Goal: Task Accomplishment & Management: Use online tool/utility

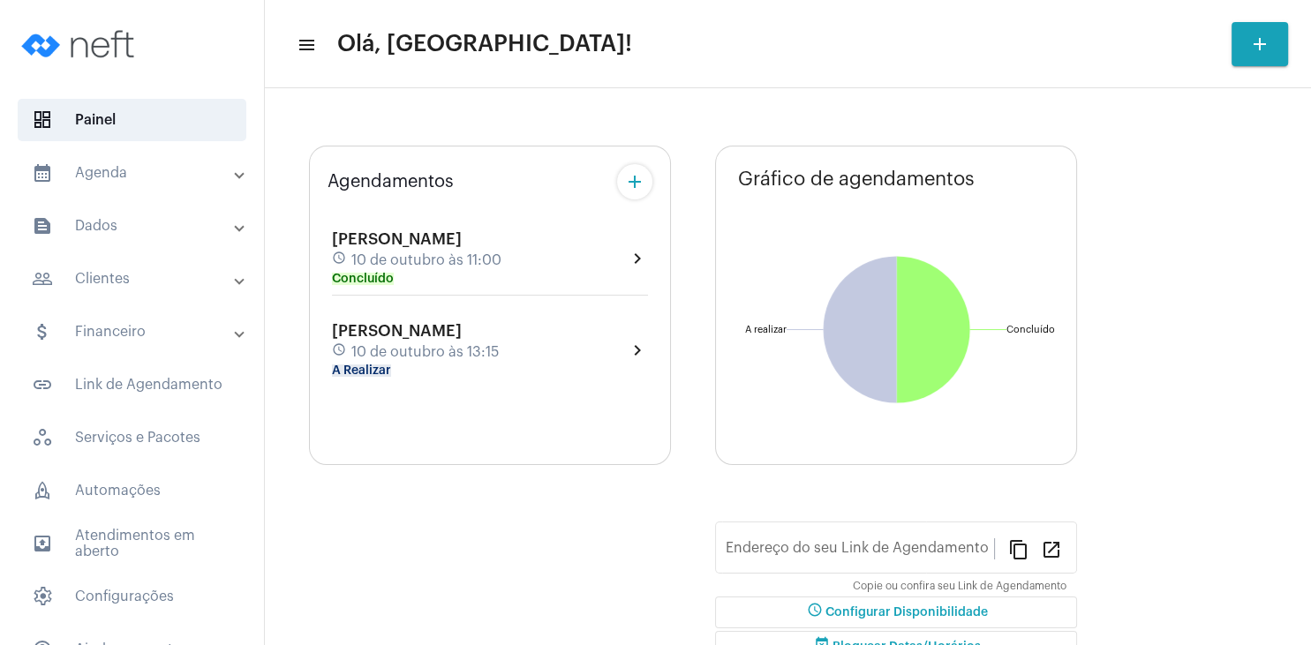
type input "[URL][DOMAIN_NAME]"
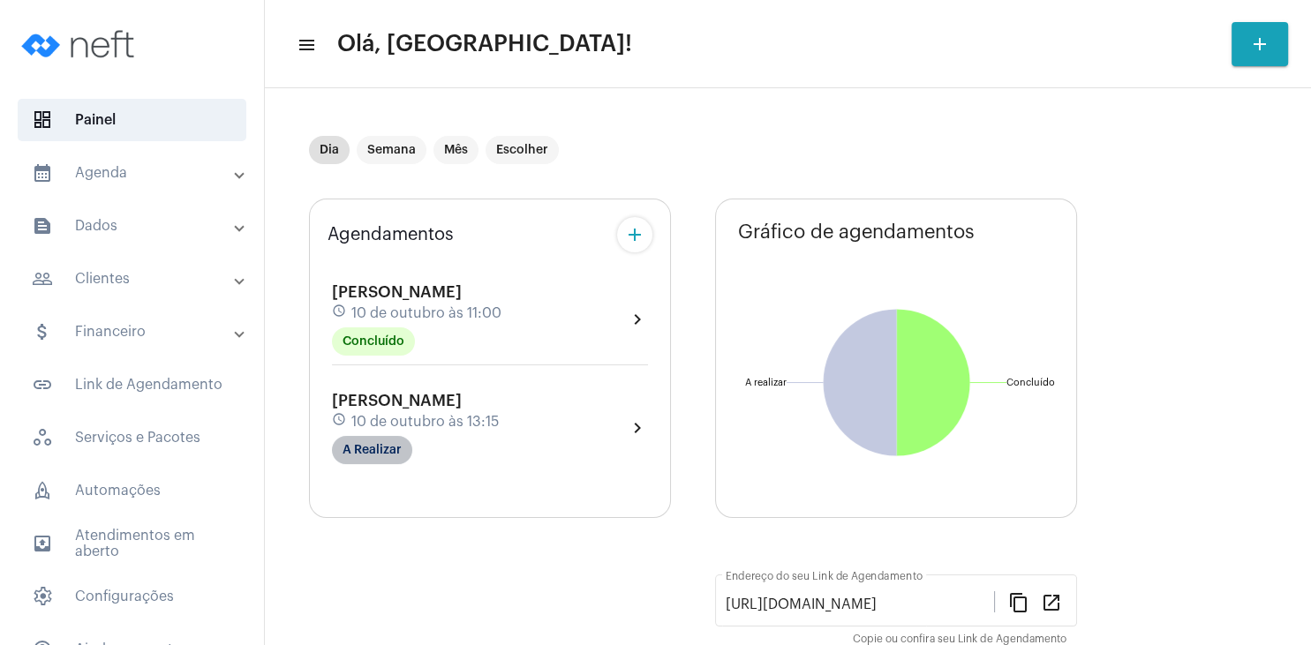
click at [356, 447] on mat-chip "A Realizar" at bounding box center [372, 450] width 80 height 28
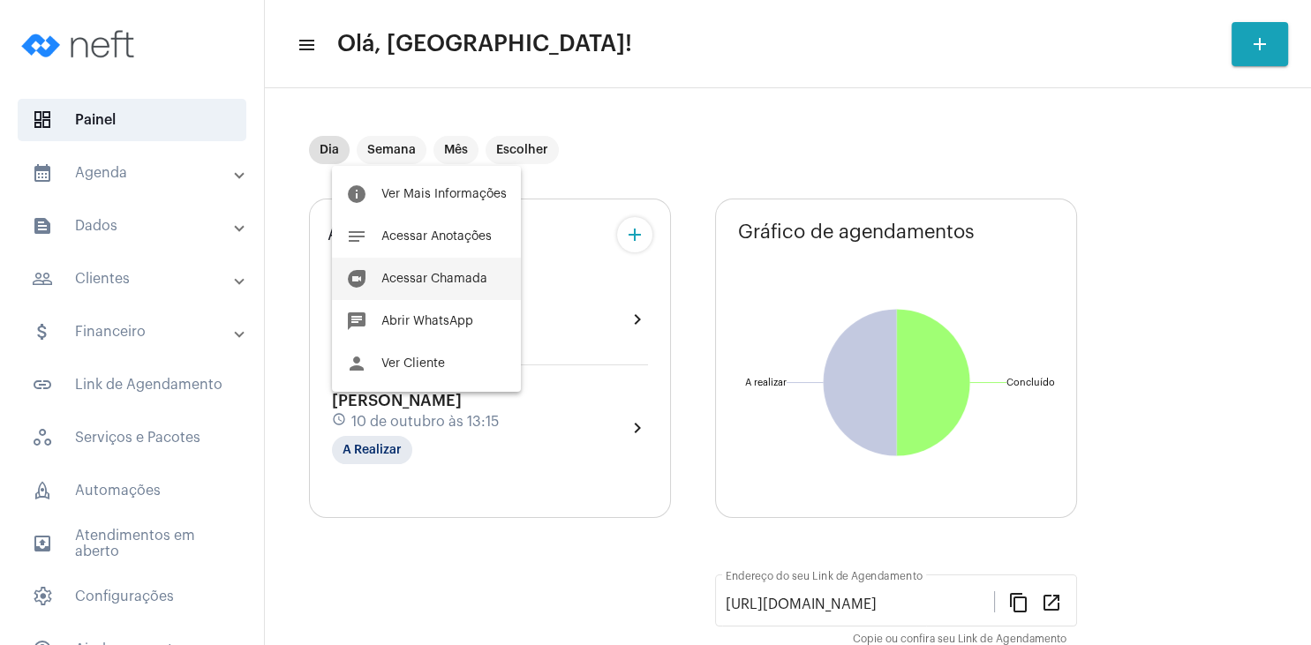
click at [439, 275] on span "Acessar Chamada" at bounding box center [434, 279] width 106 height 12
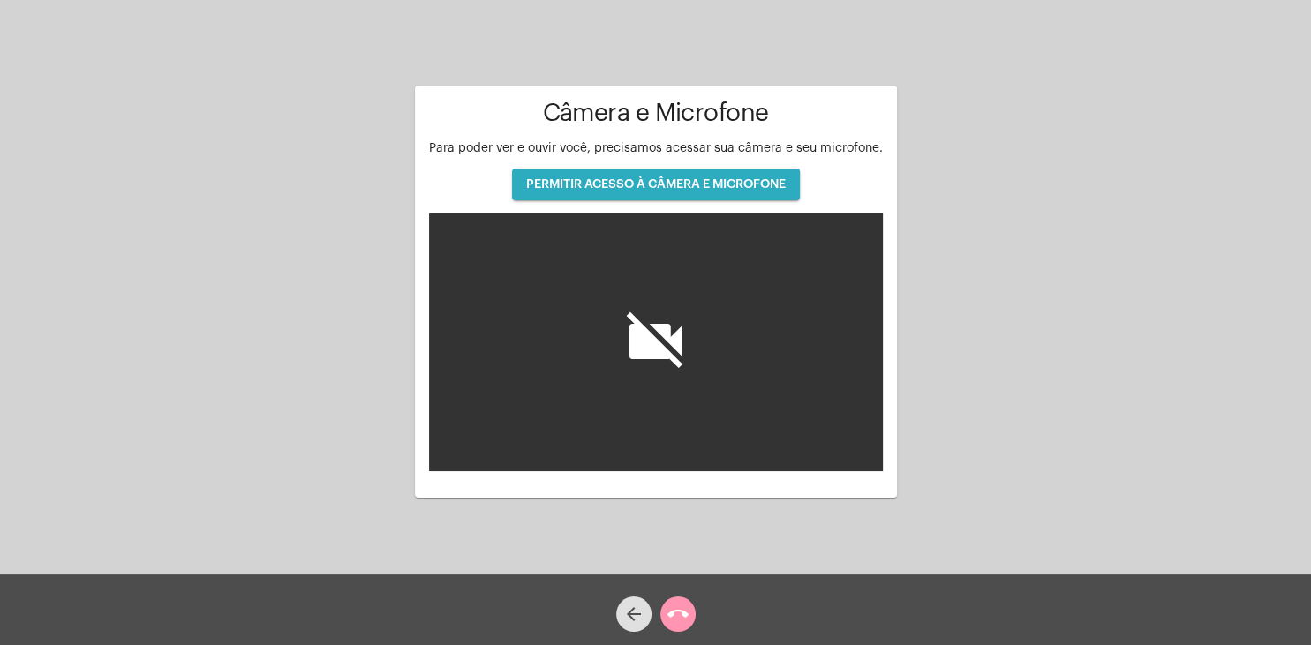
click at [728, 192] on button "PERMITIR ACESSO À CÂMERA E MICROFONE" at bounding box center [656, 185] width 288 height 32
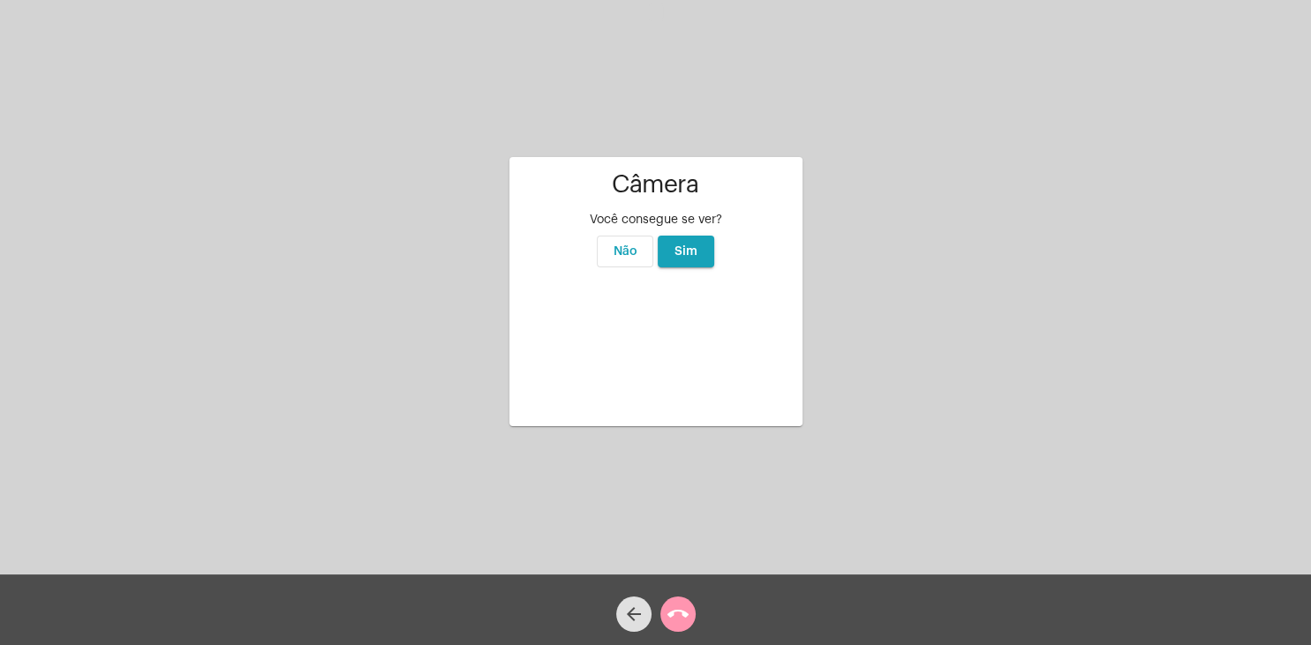
click at [695, 245] on span "Sim" at bounding box center [686, 251] width 23 height 12
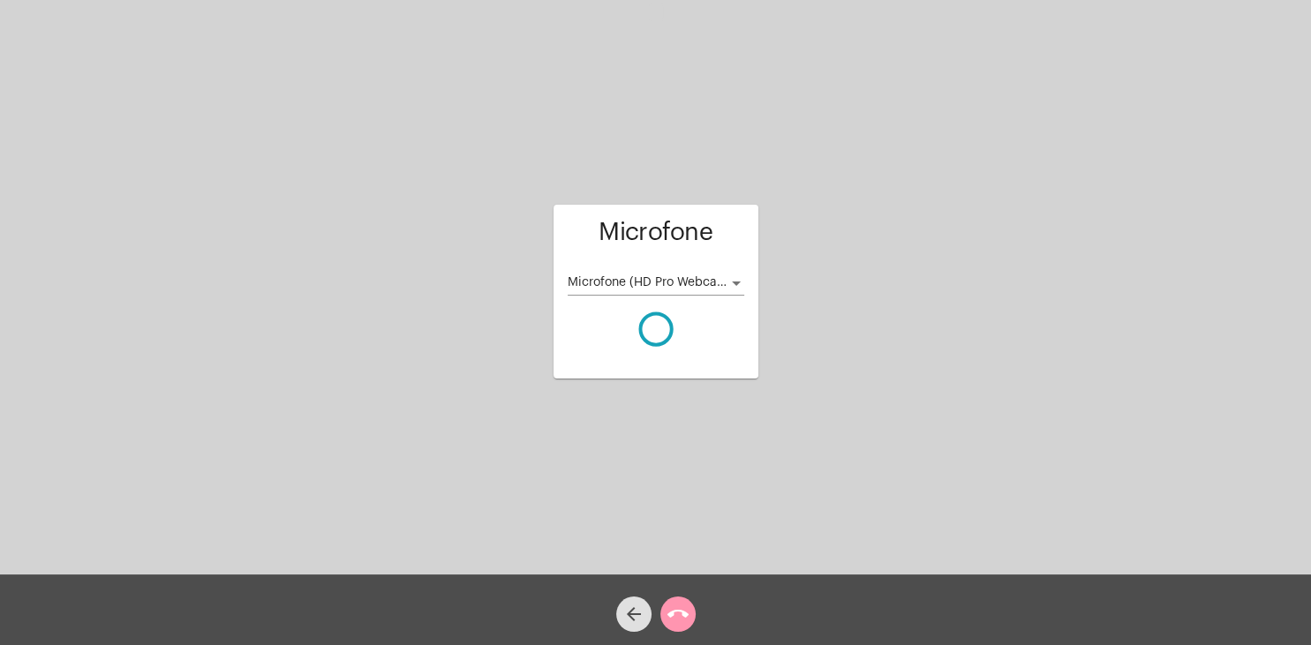
click at [796, 23] on div "Cliente: [PERSON_NAME] agendado: [DATE] 13:15 Aguardando cliente acessar a cham…" at bounding box center [656, 290] width 1308 height 575
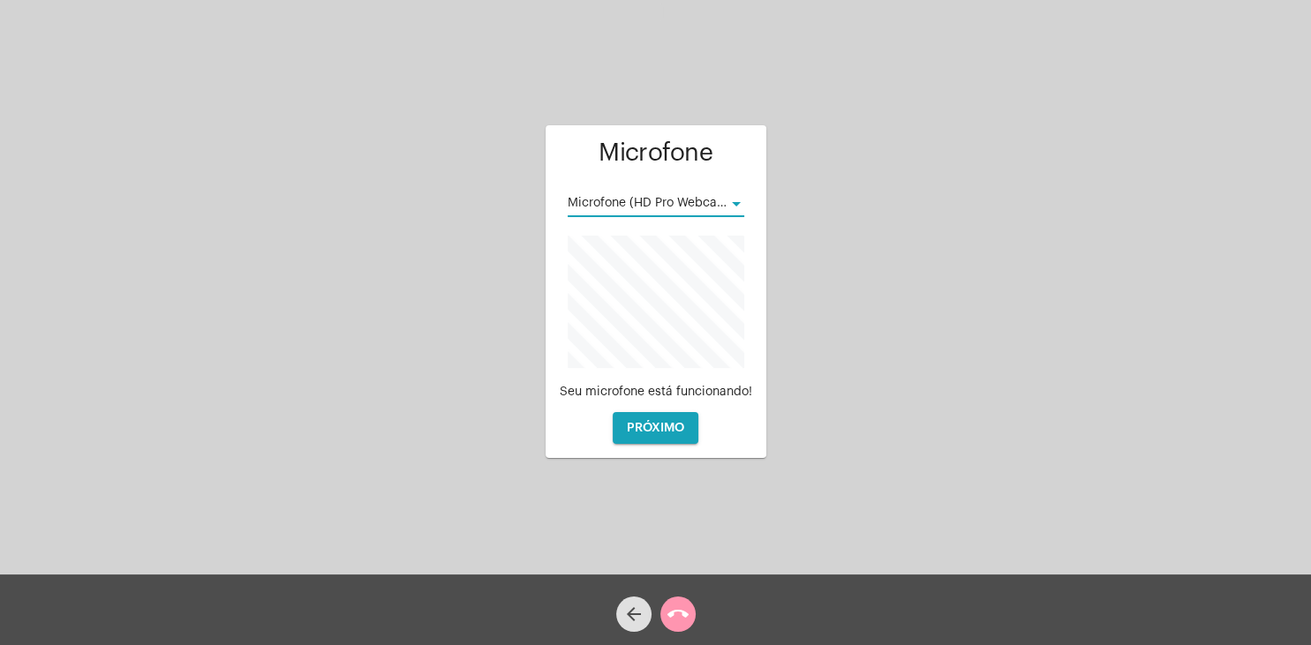
click at [730, 203] on div at bounding box center [736, 204] width 16 height 14
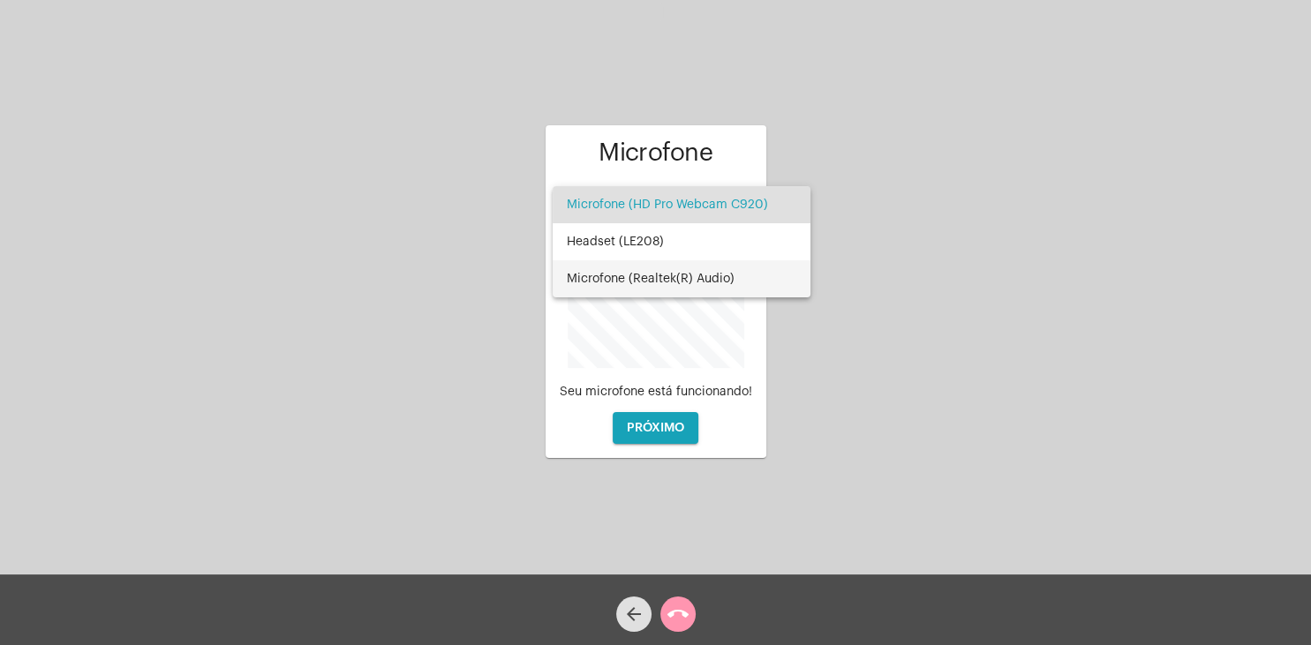
click at [691, 288] on span "Microfone (Realtek(R) Audio)" at bounding box center [682, 278] width 230 height 37
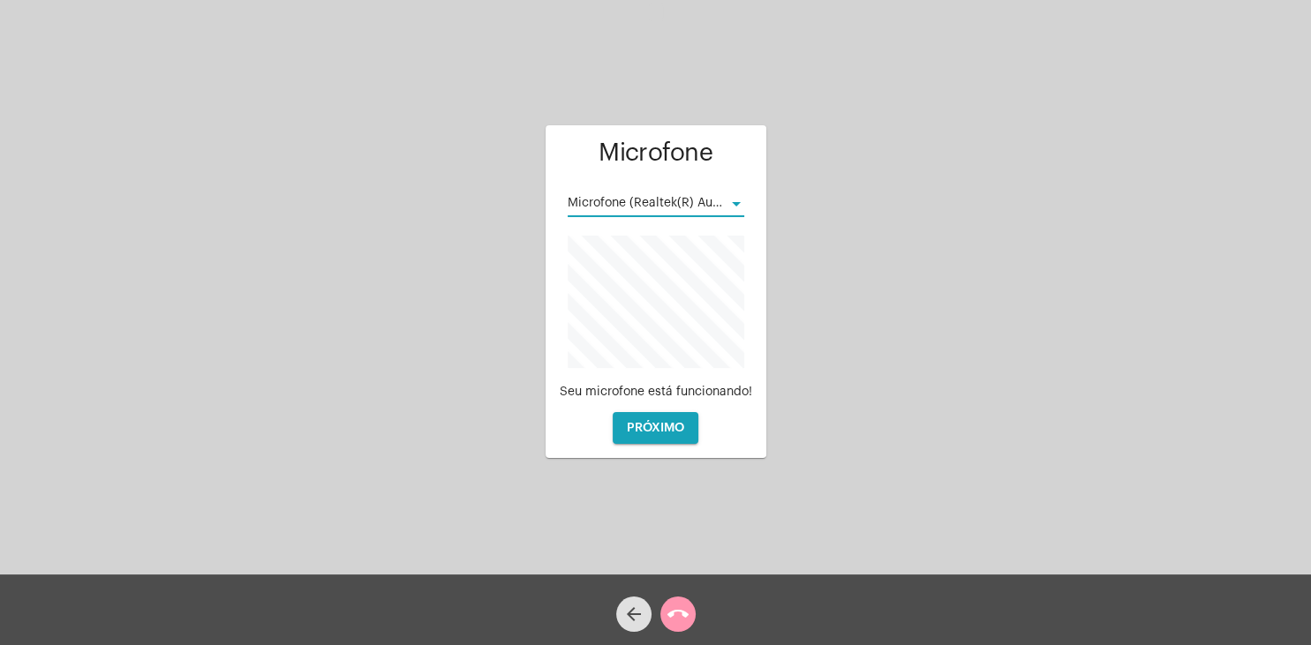
click at [689, 424] on button "PRÓXIMO" at bounding box center [656, 428] width 86 height 32
